Goal: Find specific page/section: Find specific page/section

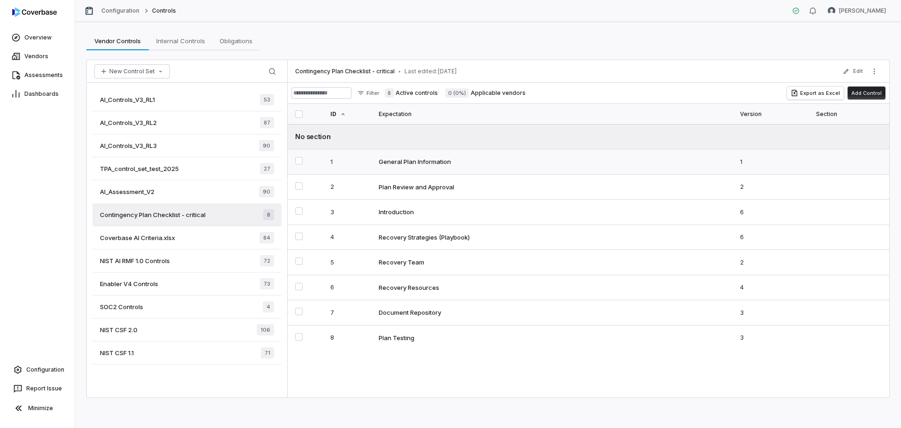
click at [426, 158] on div "General Plan Information" at bounding box center [415, 161] width 72 height 8
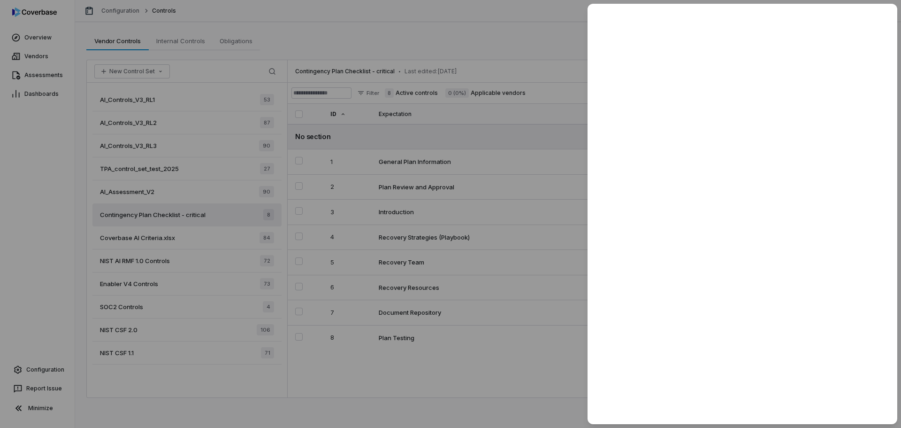
click at [416, 180] on div at bounding box center [450, 214] width 901 height 428
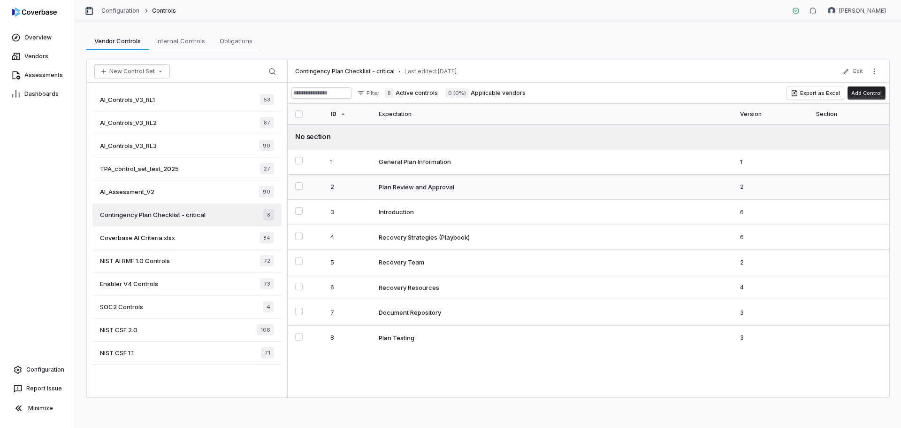
click at [413, 192] on td "Plan Review and Approval" at bounding box center [553, 186] width 361 height 25
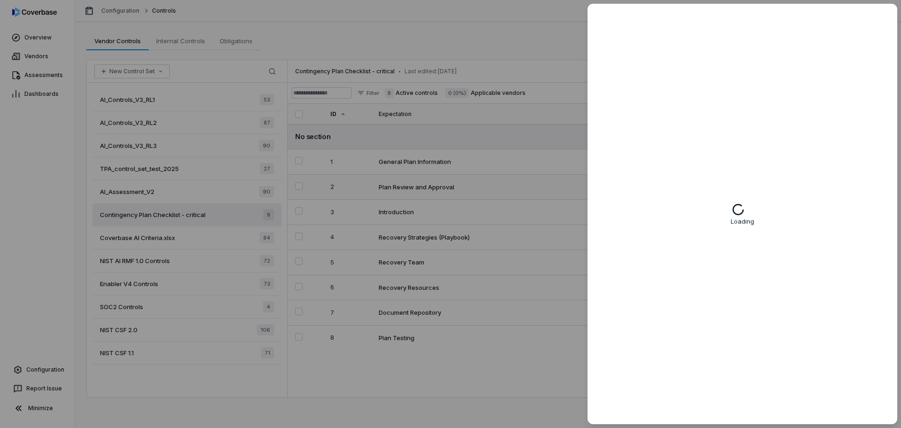
type textarea "*"
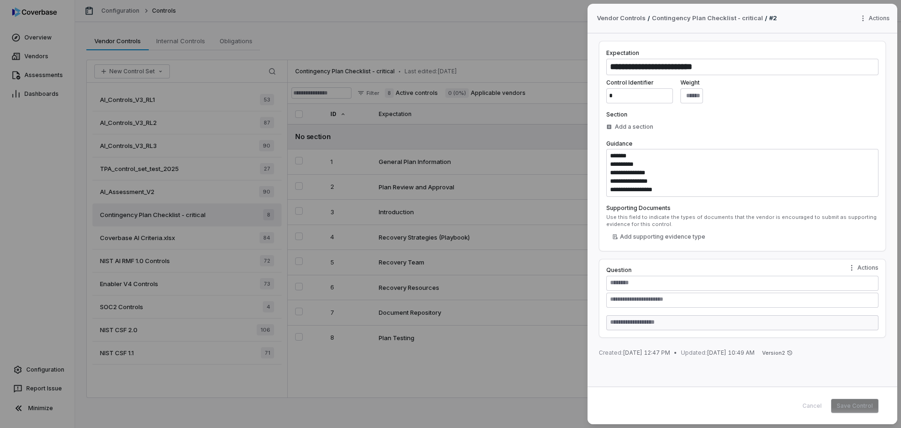
click at [406, 219] on div "**********" at bounding box center [450, 214] width 901 height 428
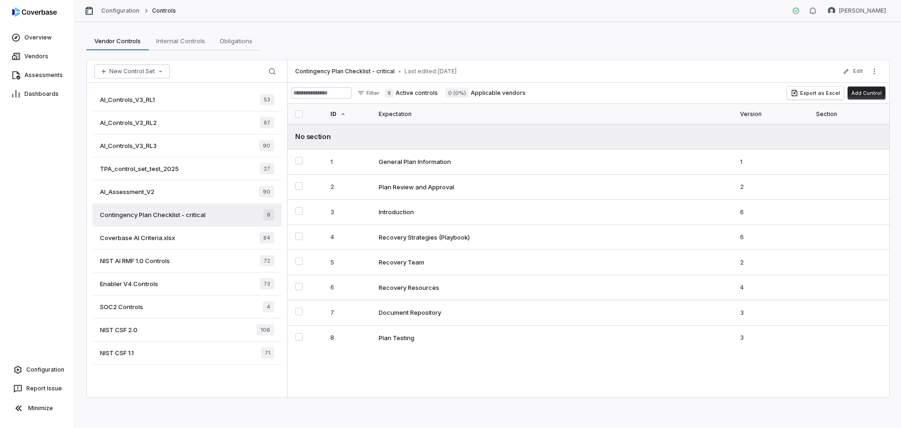
click at [472, 43] on div "Vendor Controls Vendor Controls Internal Controls Internal Controls Obligations…" at bounding box center [487, 40] width 803 height 19
